Goal: Go to known website: Access a specific website the user already knows

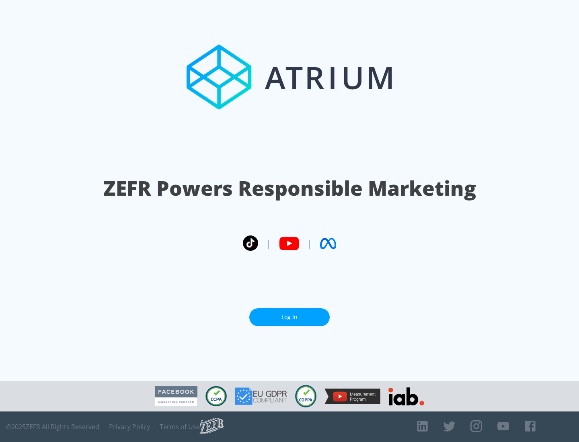
click at [289, 317] on link "Log In" at bounding box center [289, 317] width 80 height 18
